Goal: Task Accomplishment & Management: Use online tool/utility

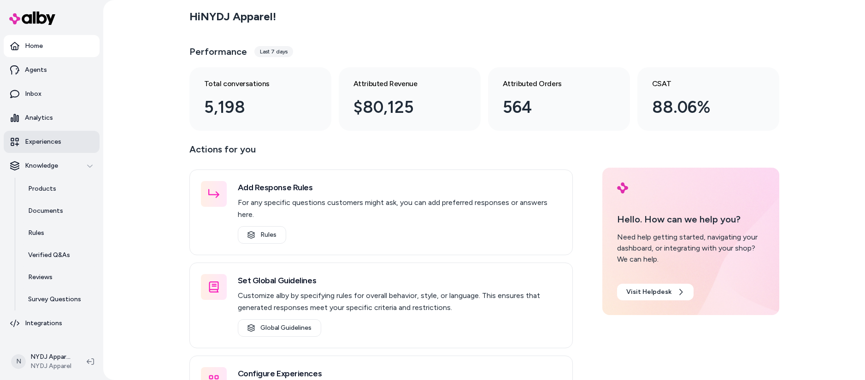
click at [49, 140] on p "Experiences" at bounding box center [43, 141] width 36 height 9
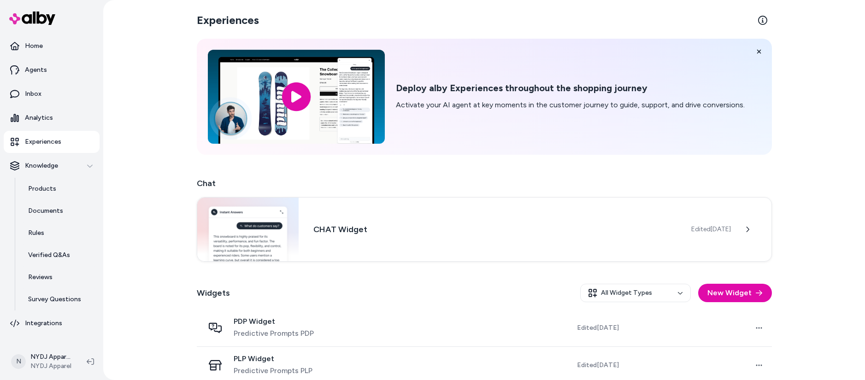
scroll to position [11, 0]
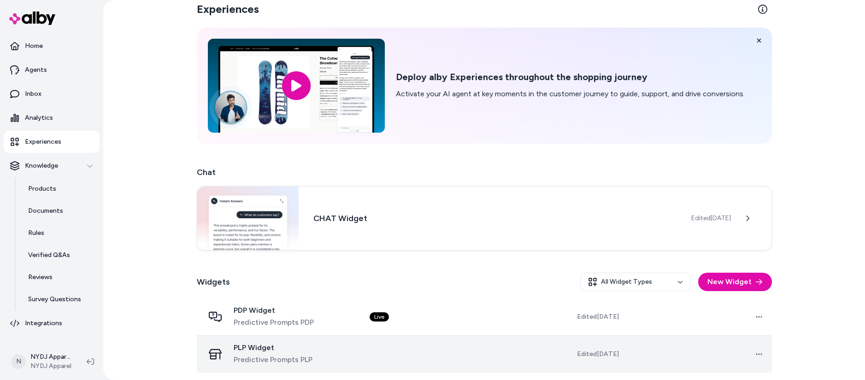
click at [252, 348] on span "PLP Widget" at bounding box center [273, 348] width 79 height 9
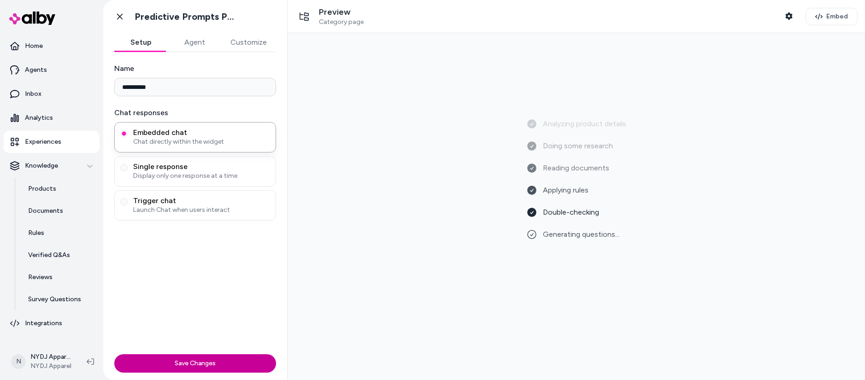
click at [204, 364] on button "Save Changes" at bounding box center [195, 364] width 162 height 18
click at [828, 18] on span "Embed" at bounding box center [838, 16] width 22 height 9
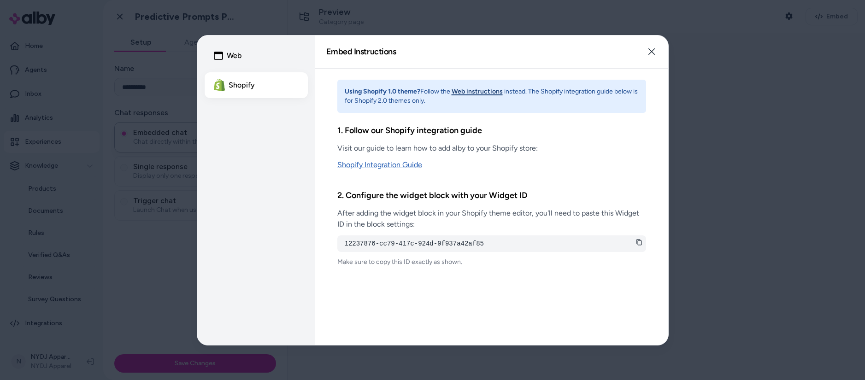
click at [391, 167] on link "Shopify Integration Guide" at bounding box center [492, 165] width 309 height 11
click at [486, 92] on button "Web instructions" at bounding box center [477, 91] width 51 height 9
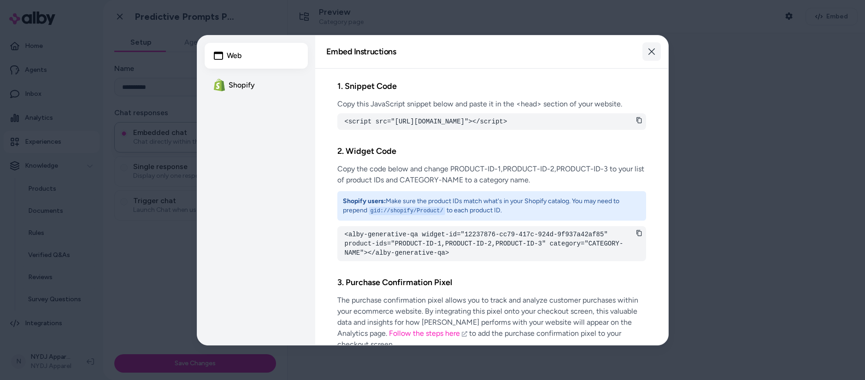
click at [651, 51] on icon "button" at bounding box center [651, 51] width 7 height 7
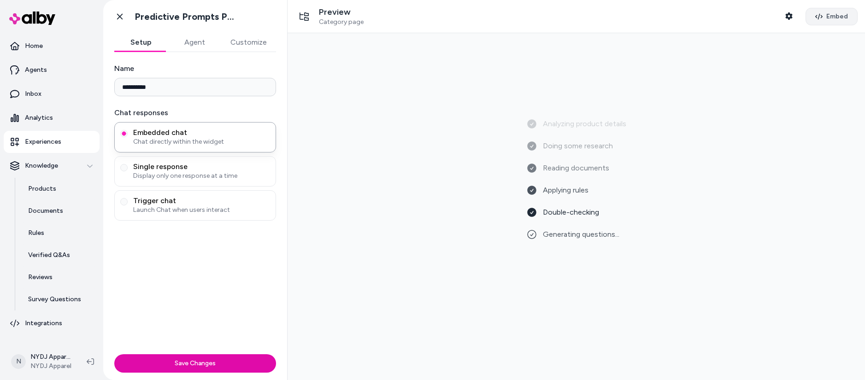
click at [823, 15] on button "Embed" at bounding box center [832, 17] width 52 height 18
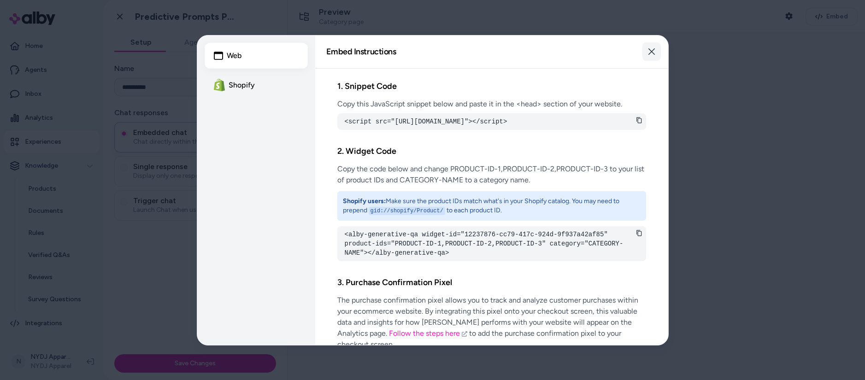
click at [656, 50] on button "Close" at bounding box center [652, 51] width 18 height 18
